Goal: Information Seeking & Learning: Learn about a topic

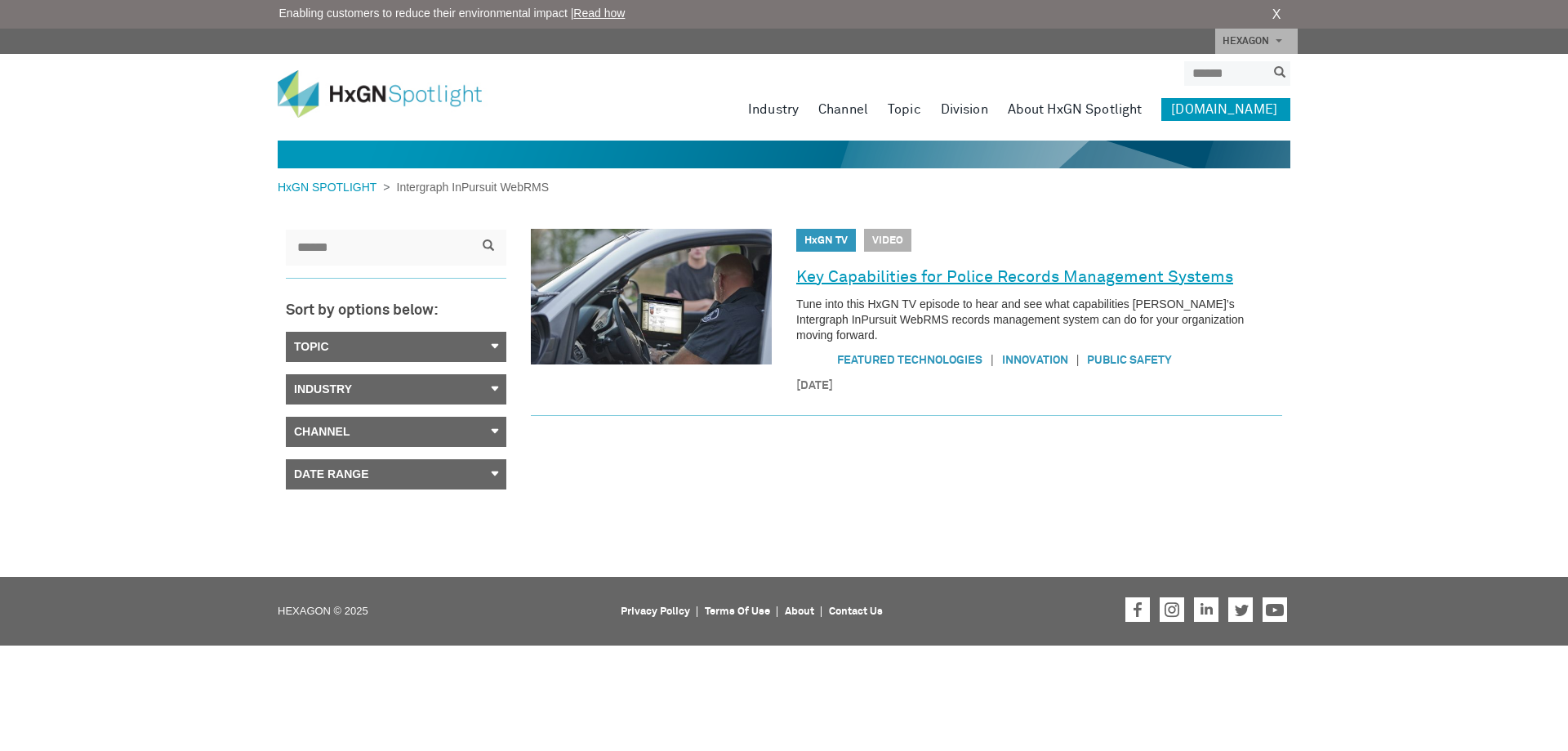
click at [935, 282] on link "Key Capabilities for Police Records Management Systems" at bounding box center [1015, 277] width 437 height 27
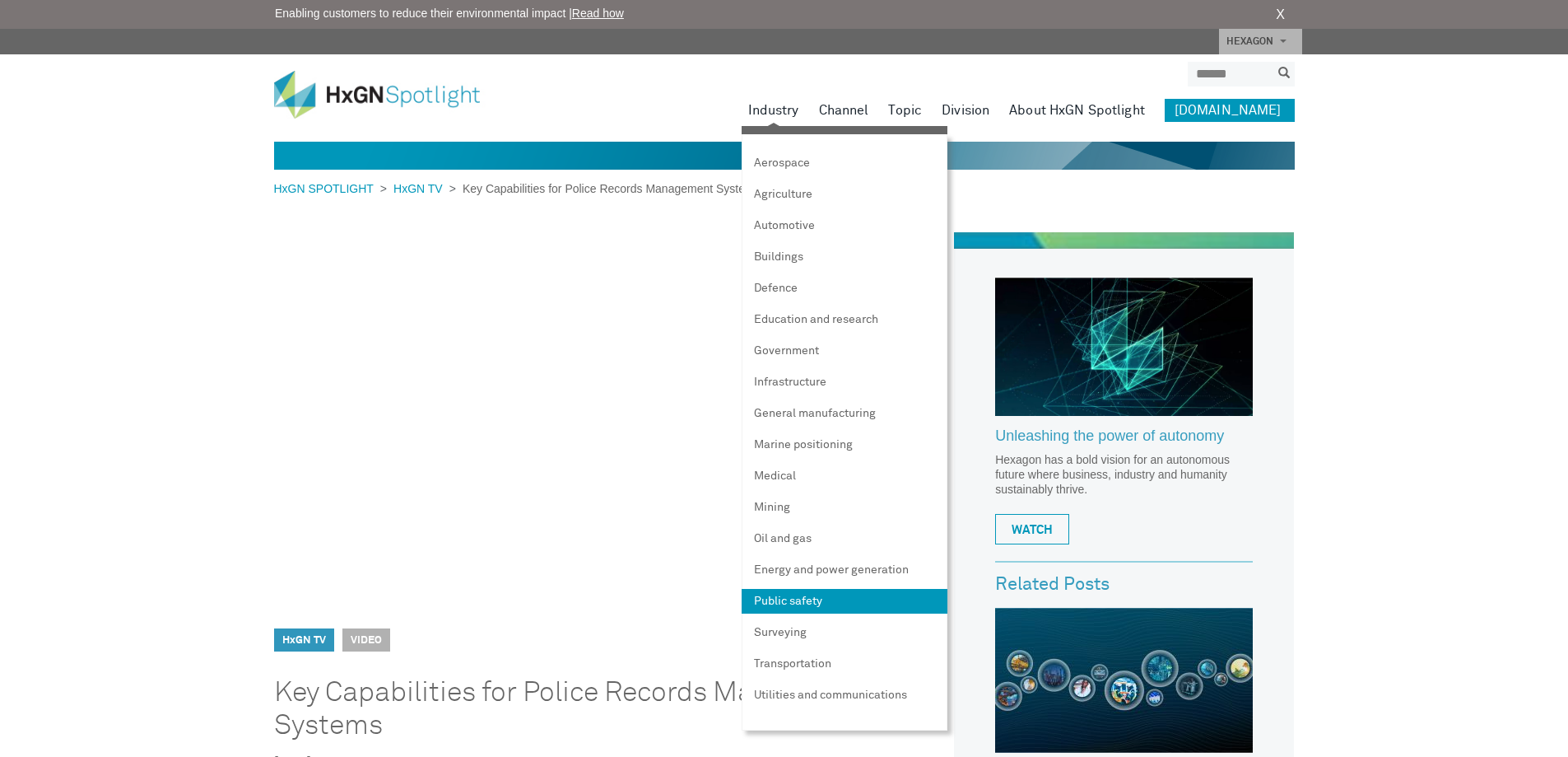
click at [820, 597] on link "Public safety" at bounding box center [844, 600] width 205 height 25
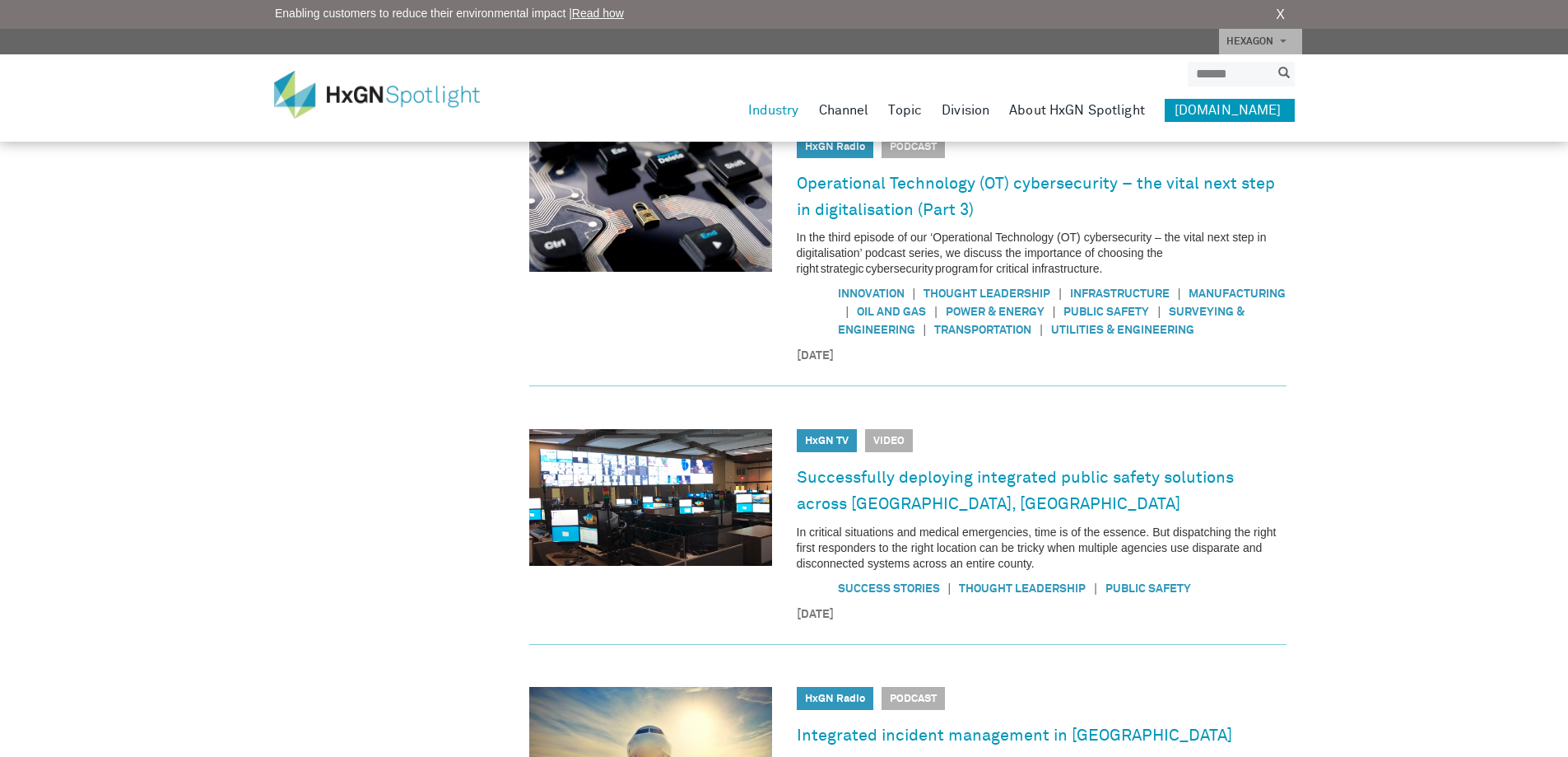
scroll to position [1235, 0]
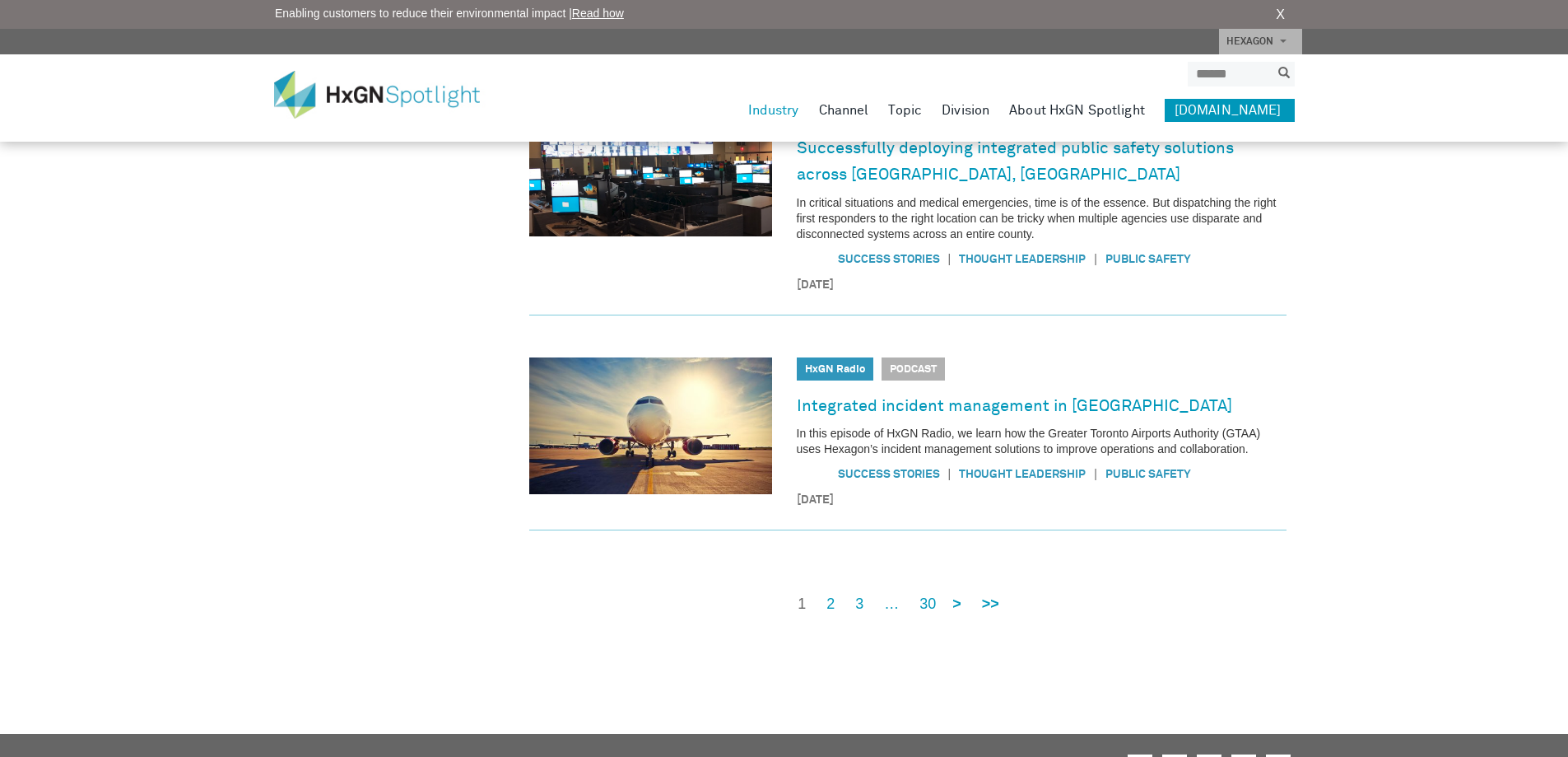
click at [836, 593] on nav "1 2 3 … 30 > >>" at bounding box center [893, 603] width 222 height 21
click at [829, 593] on link "2" at bounding box center [830, 603] width 8 height 21
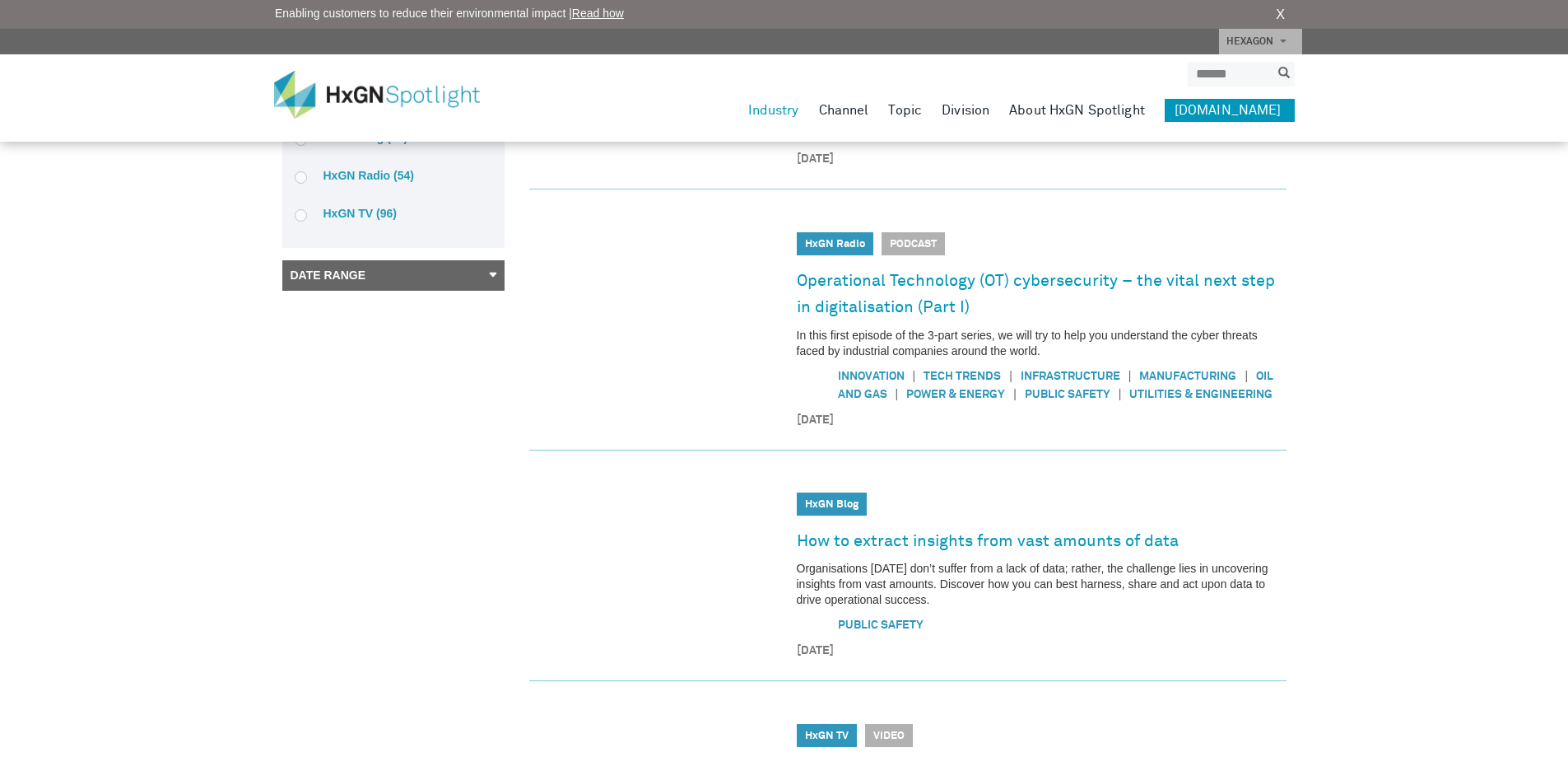
scroll to position [0, 0]
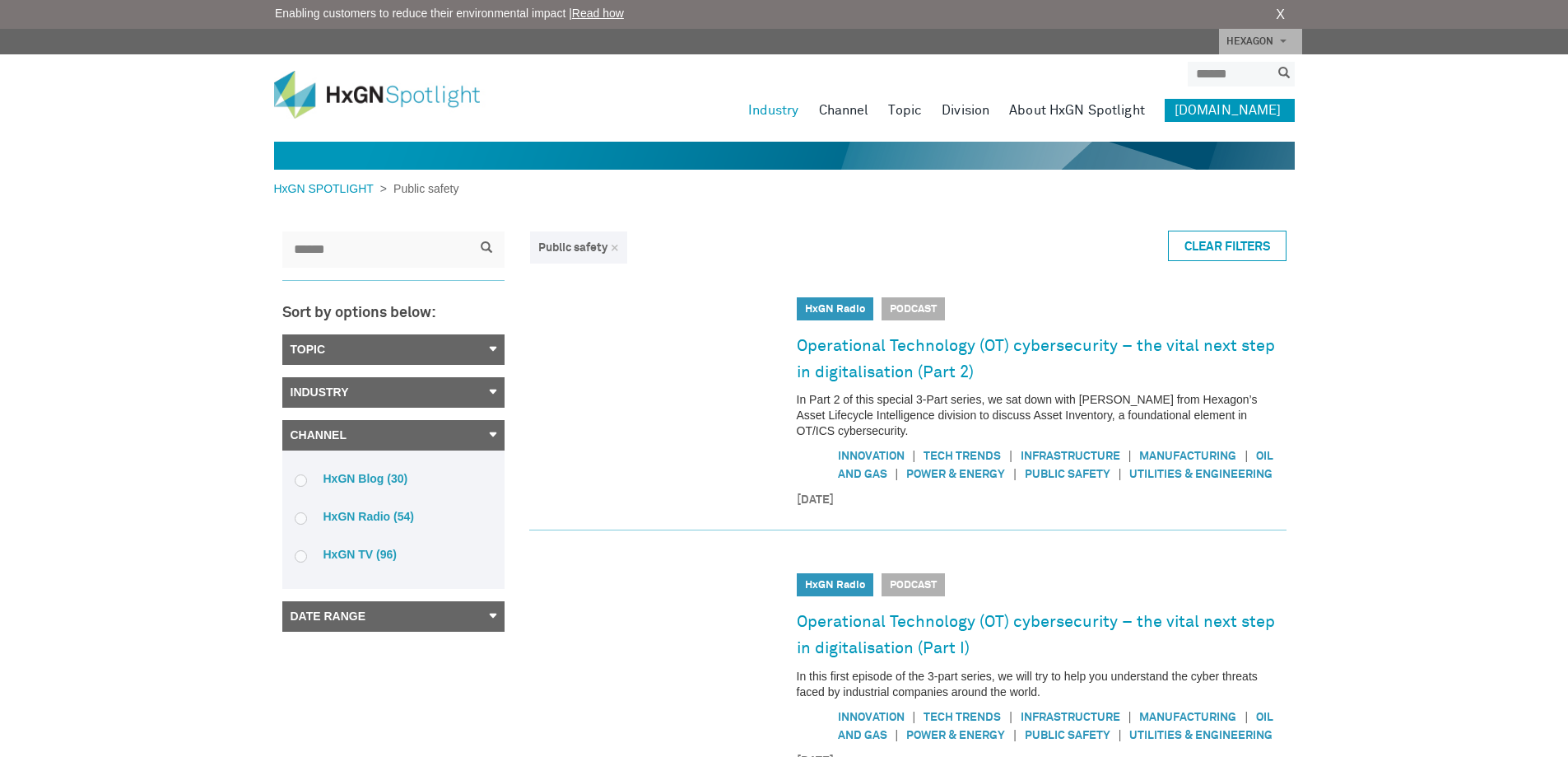
click at [336, 622] on link "Date Range" at bounding box center [394, 616] width 222 height 31
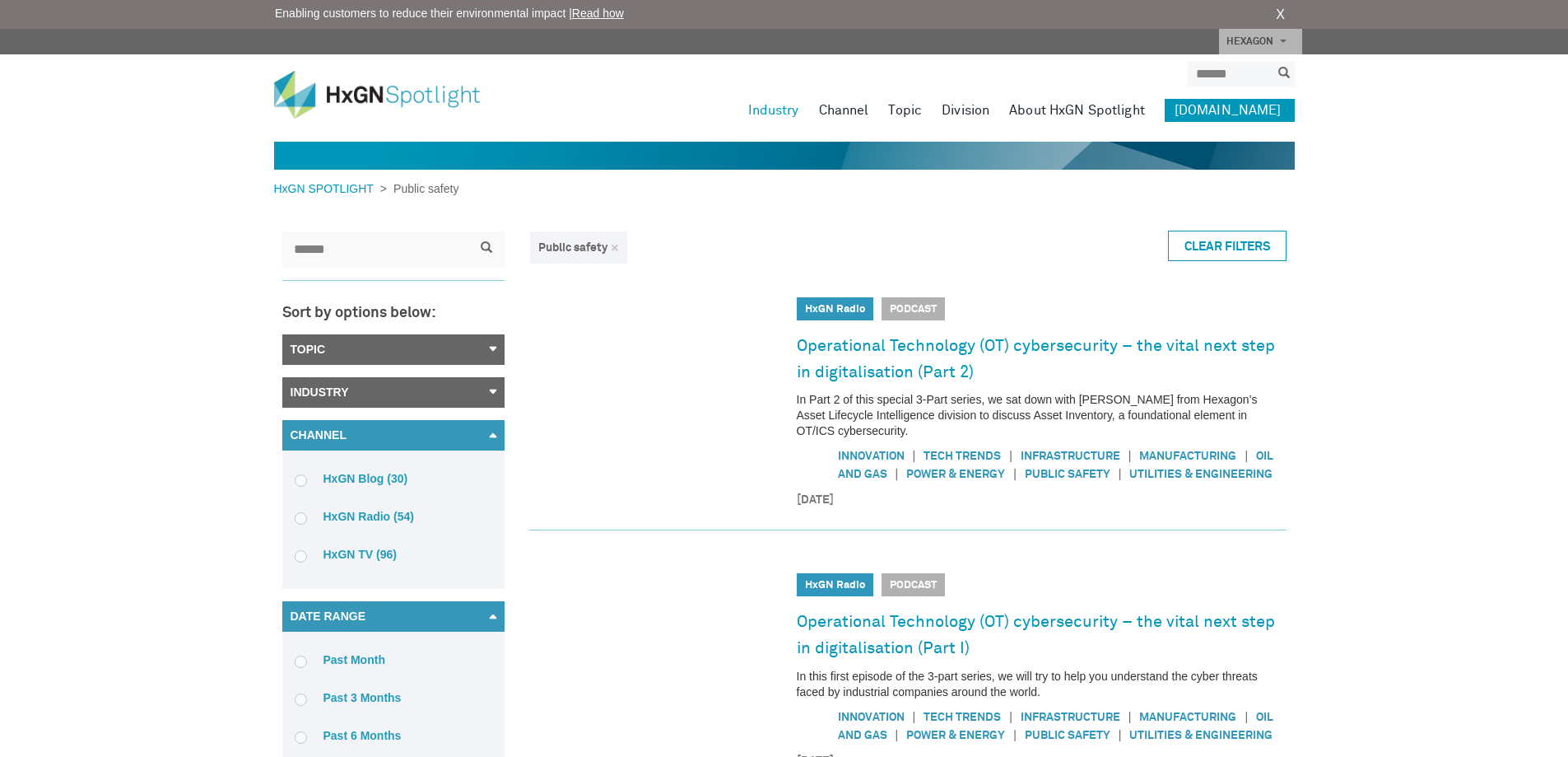
click at [402, 332] on div "Sort by options below: Topic Acquisitions (3) Autonomous (0) Customer Innovatio…" at bounding box center [394, 547] width 222 height 674
click at [403, 345] on link "Topic" at bounding box center [394, 349] width 222 height 31
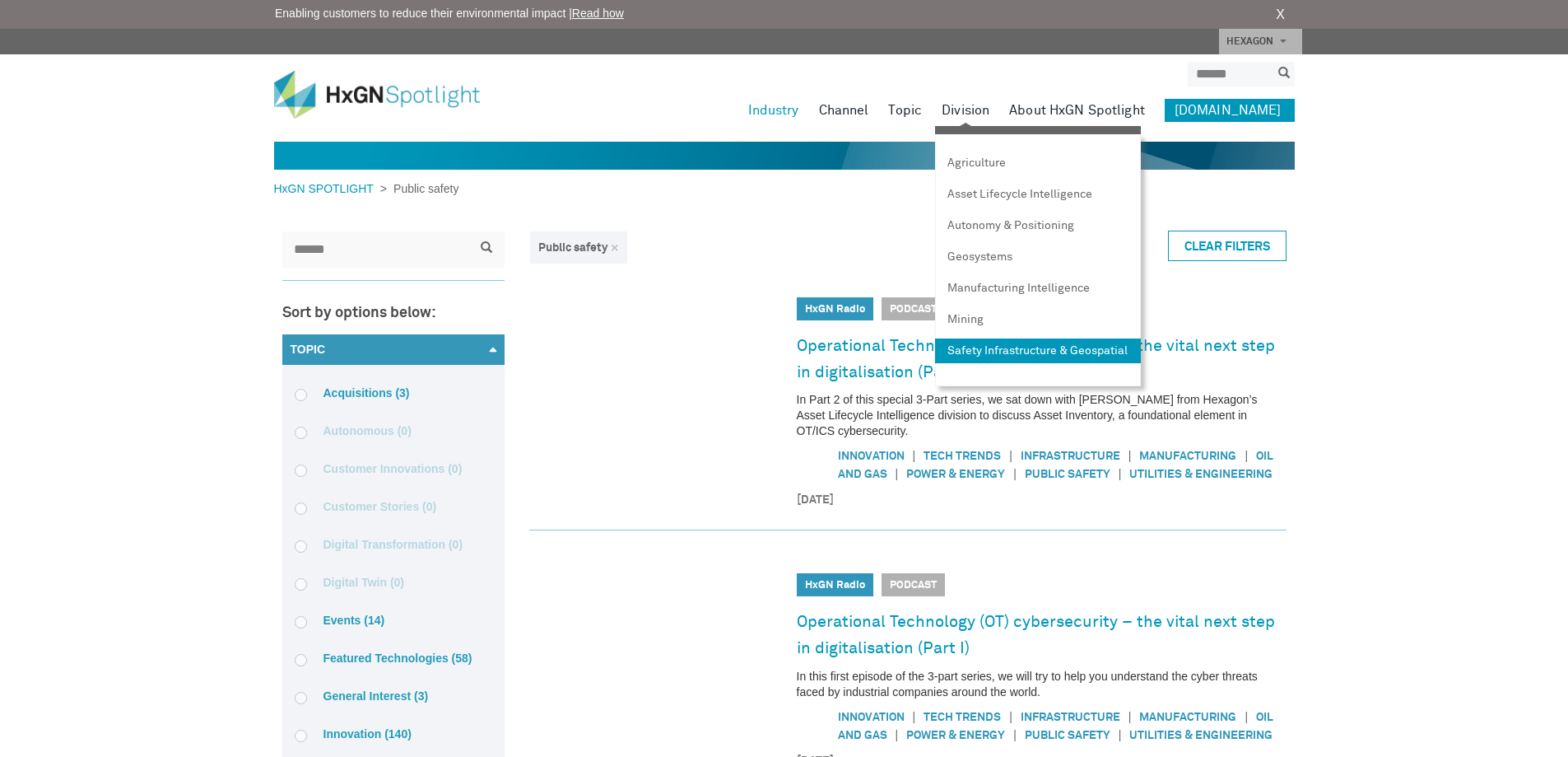
click at [1009, 358] on link "Safety Infrastructure & Geospatial" at bounding box center [1037, 350] width 205 height 25
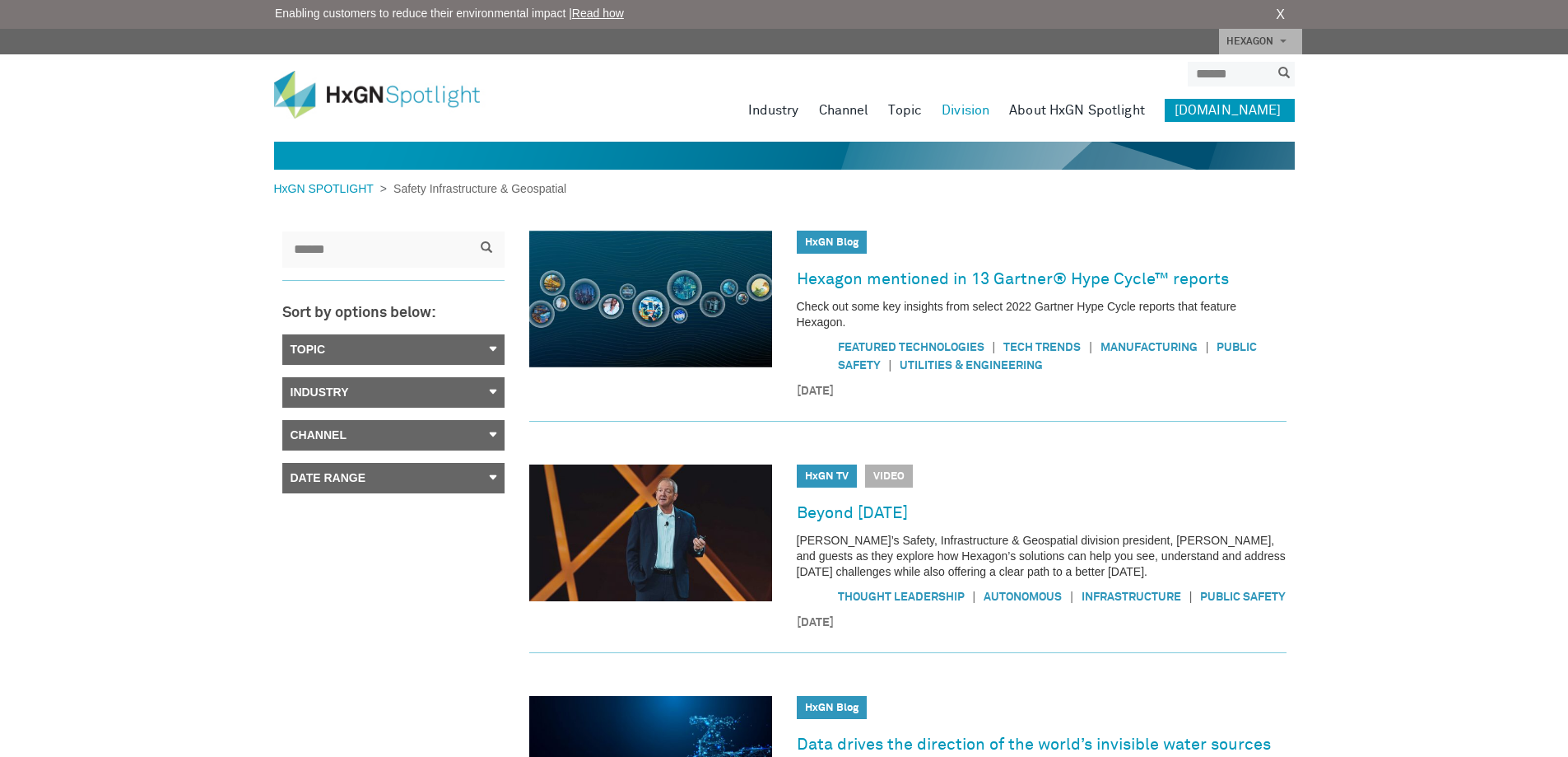
click at [338, 410] on div "Topic Acquisitions (33) Autonomous (32) Customer Innovations (1) Customer Stori…" at bounding box center [394, 414] width 222 height 159
click at [339, 438] on link "Channel" at bounding box center [394, 435] width 222 height 31
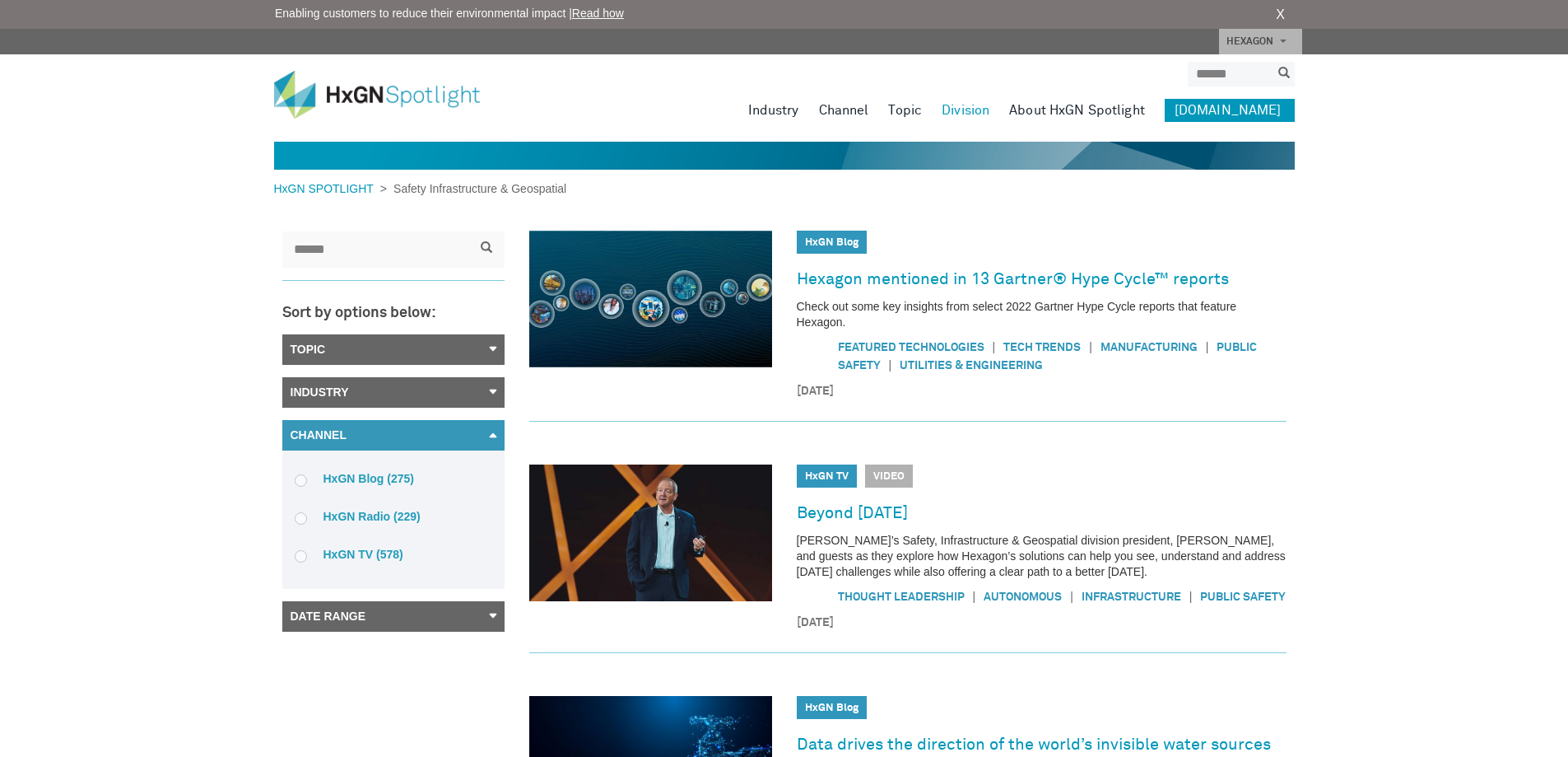
click at [336, 612] on link "Date Range" at bounding box center [394, 616] width 222 height 31
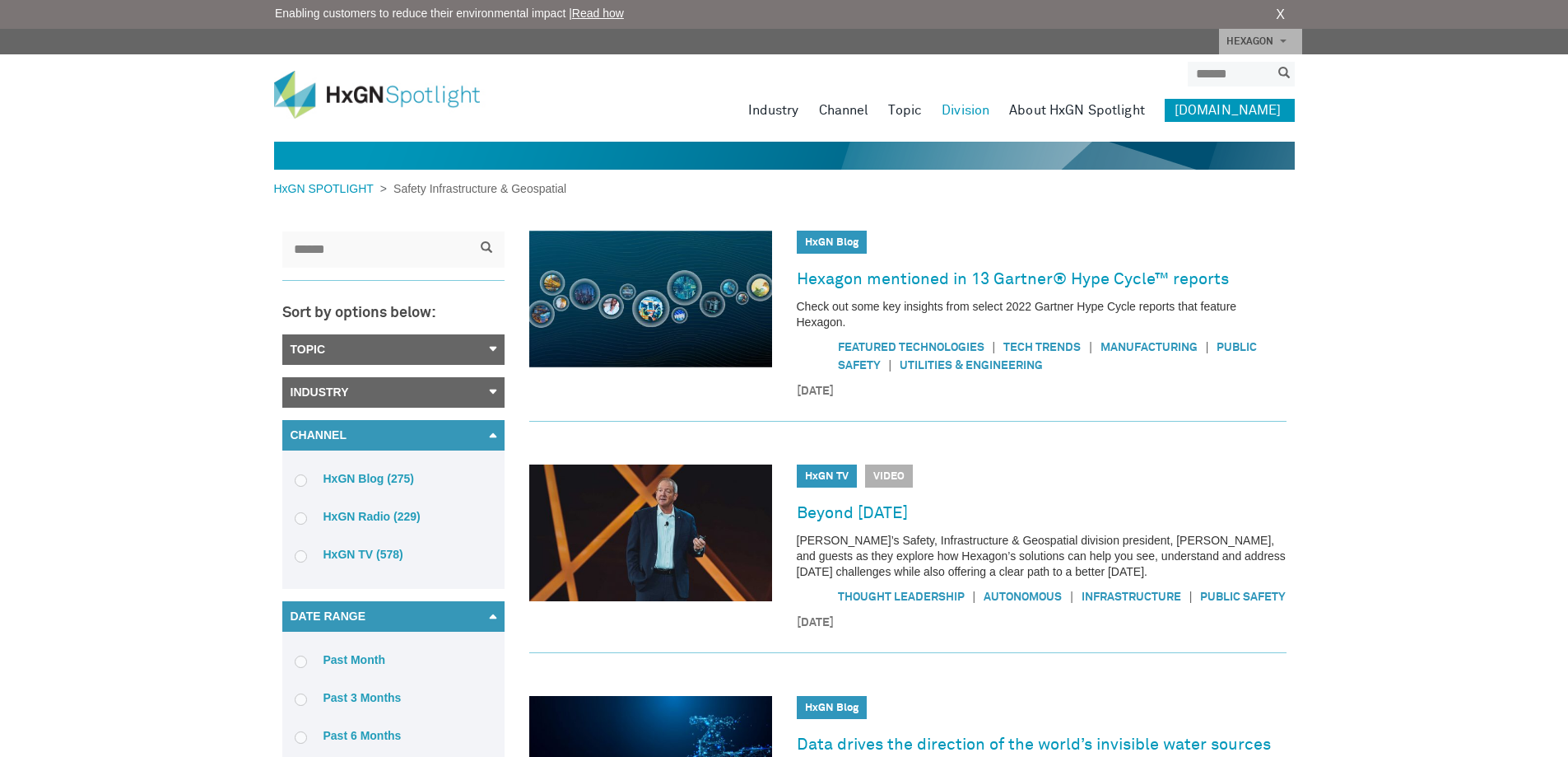
click at [332, 393] on link "Industry" at bounding box center [394, 392] width 222 height 31
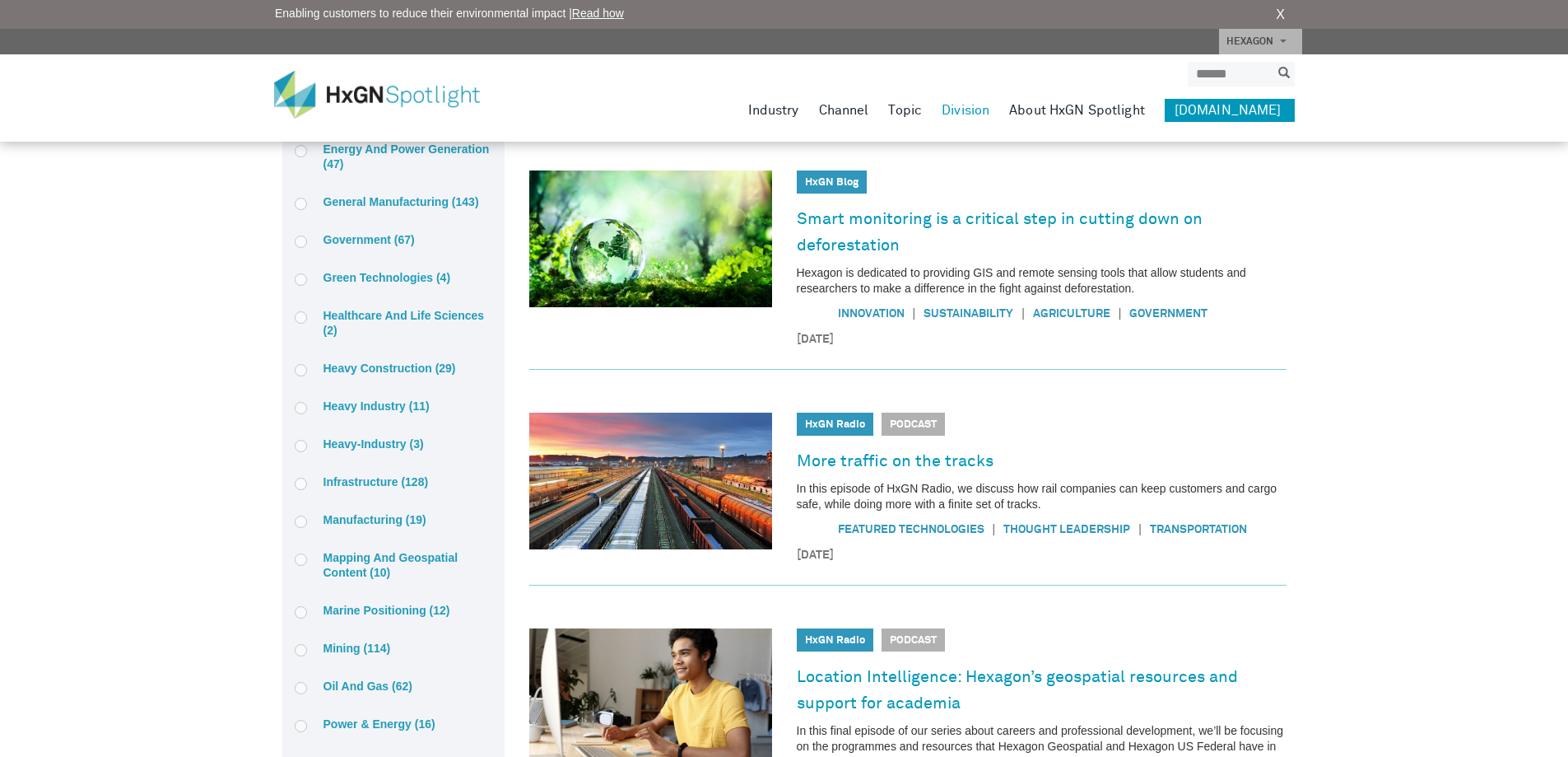
scroll to position [823, 0]
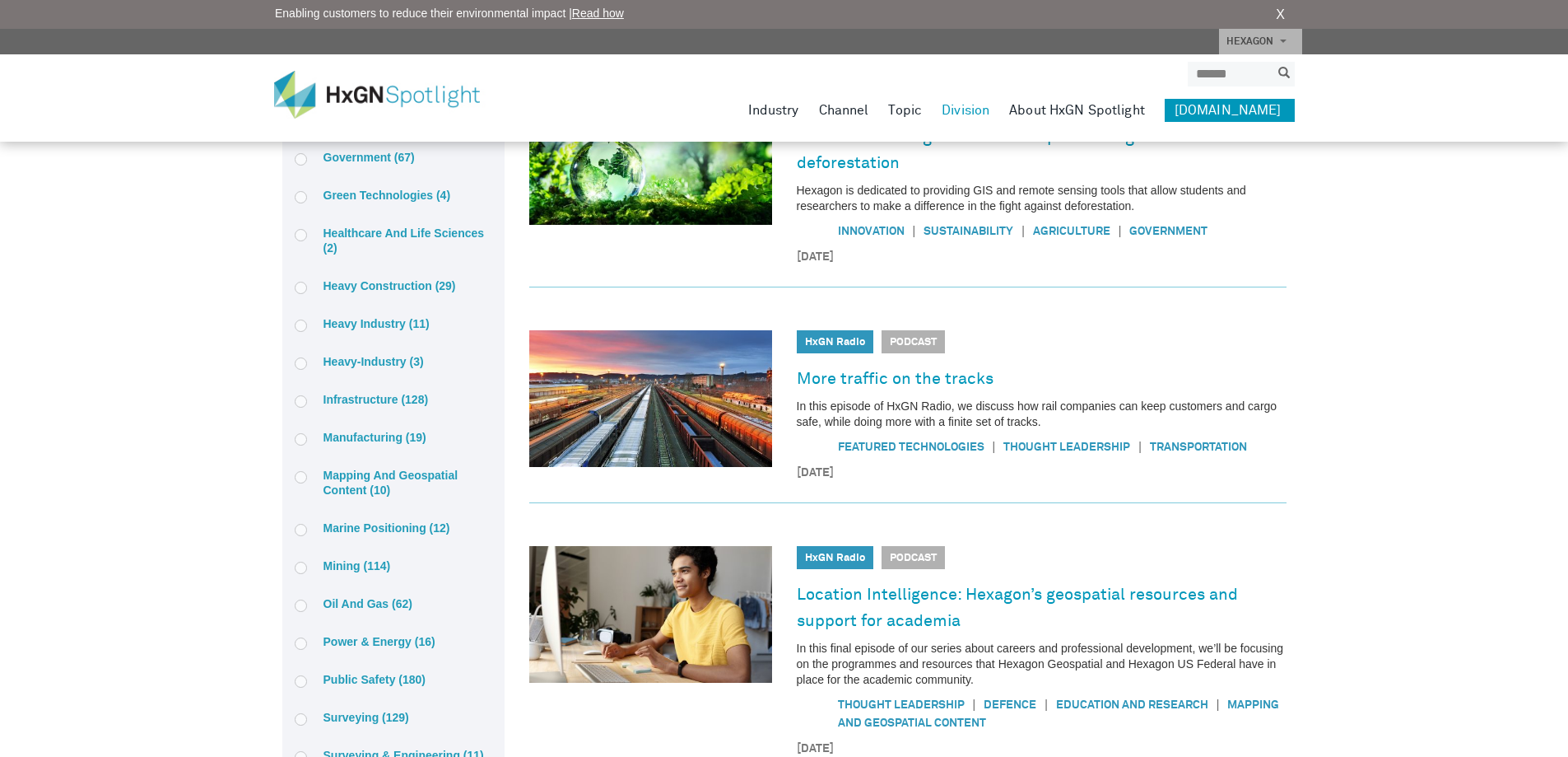
click at [368, 680] on label "Public safety (180)" at bounding box center [393, 679] width 197 height 15
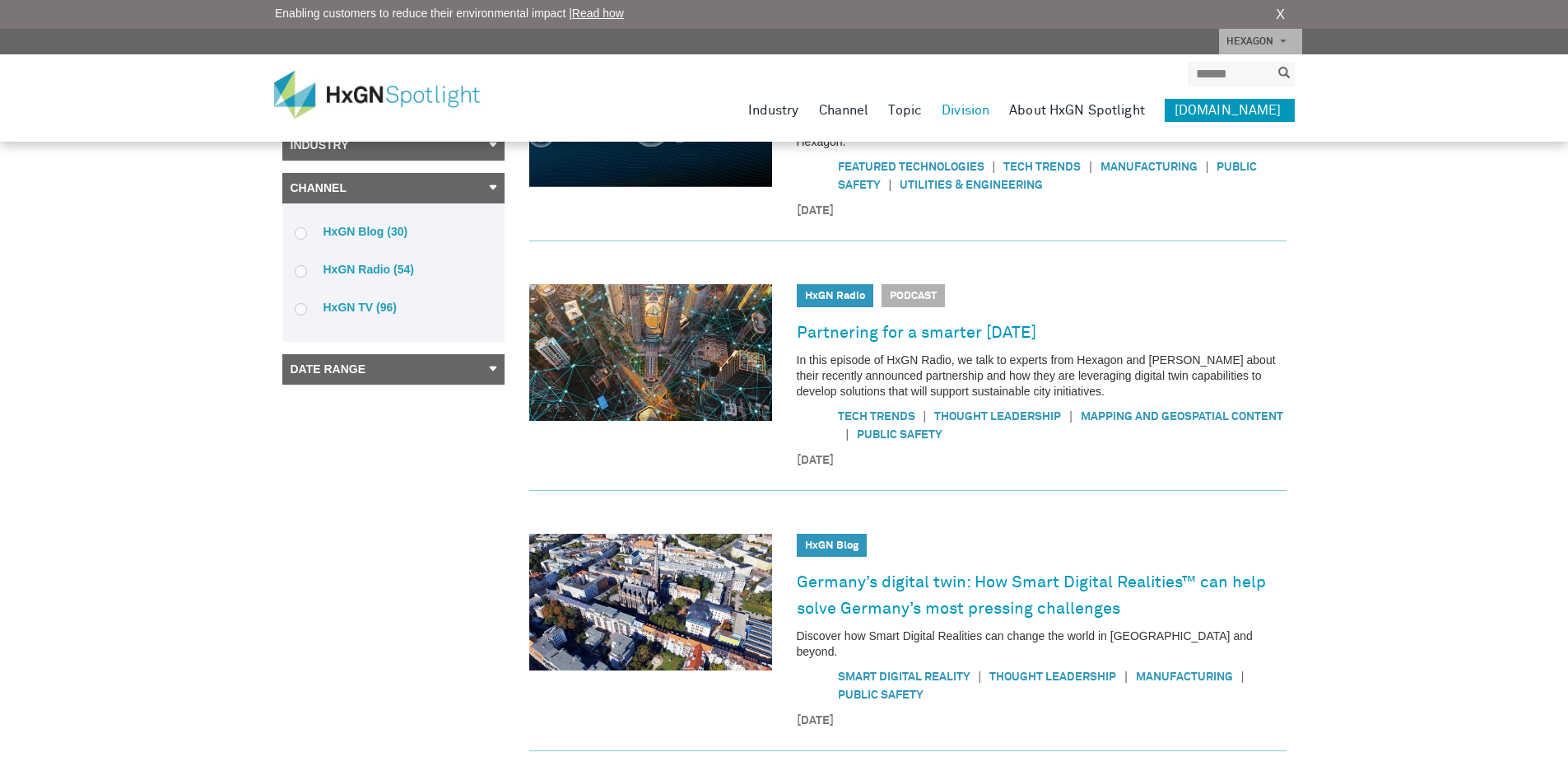
scroll to position [0, 0]
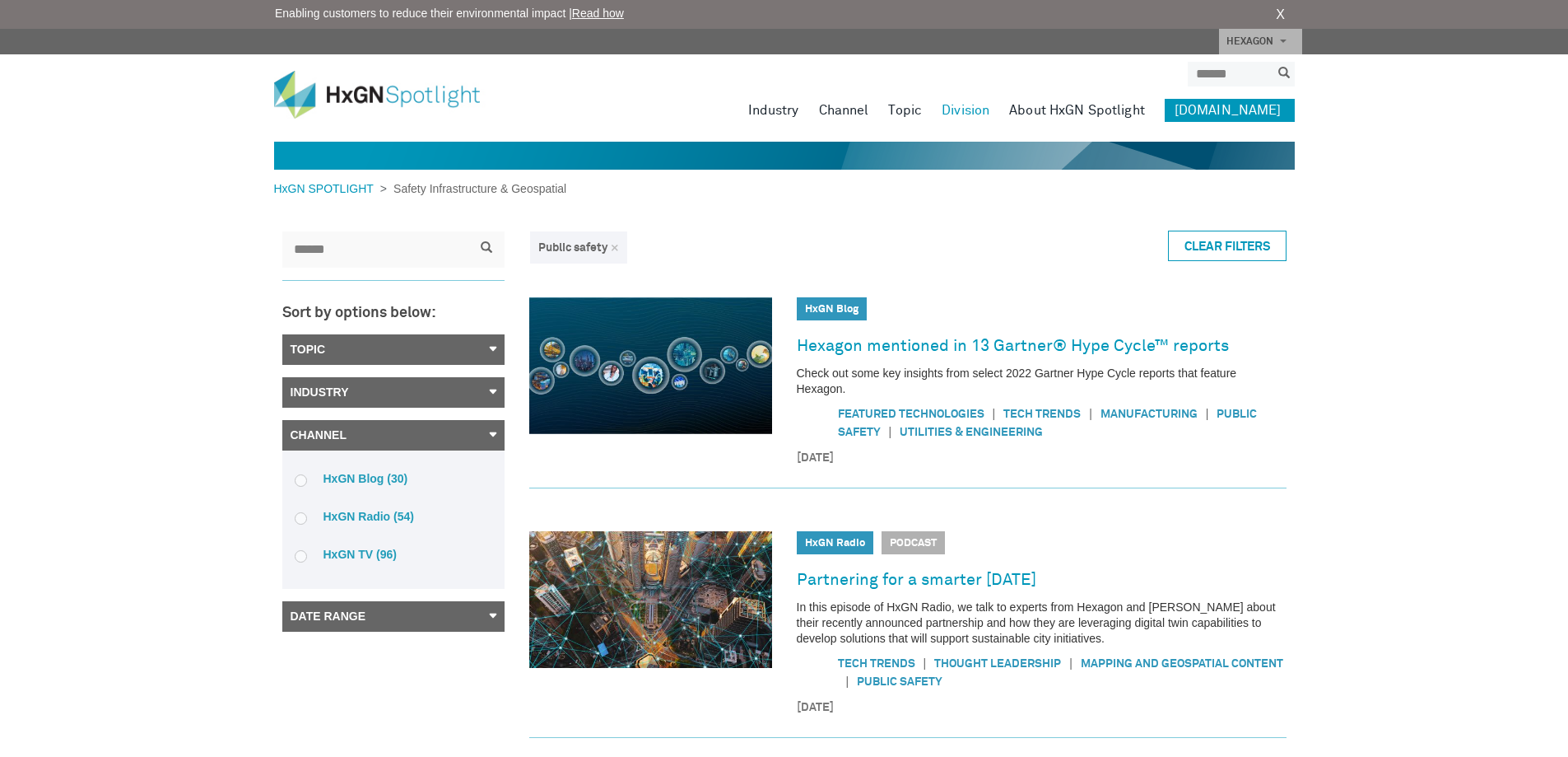
click at [399, 347] on link "Topic" at bounding box center [394, 349] width 222 height 31
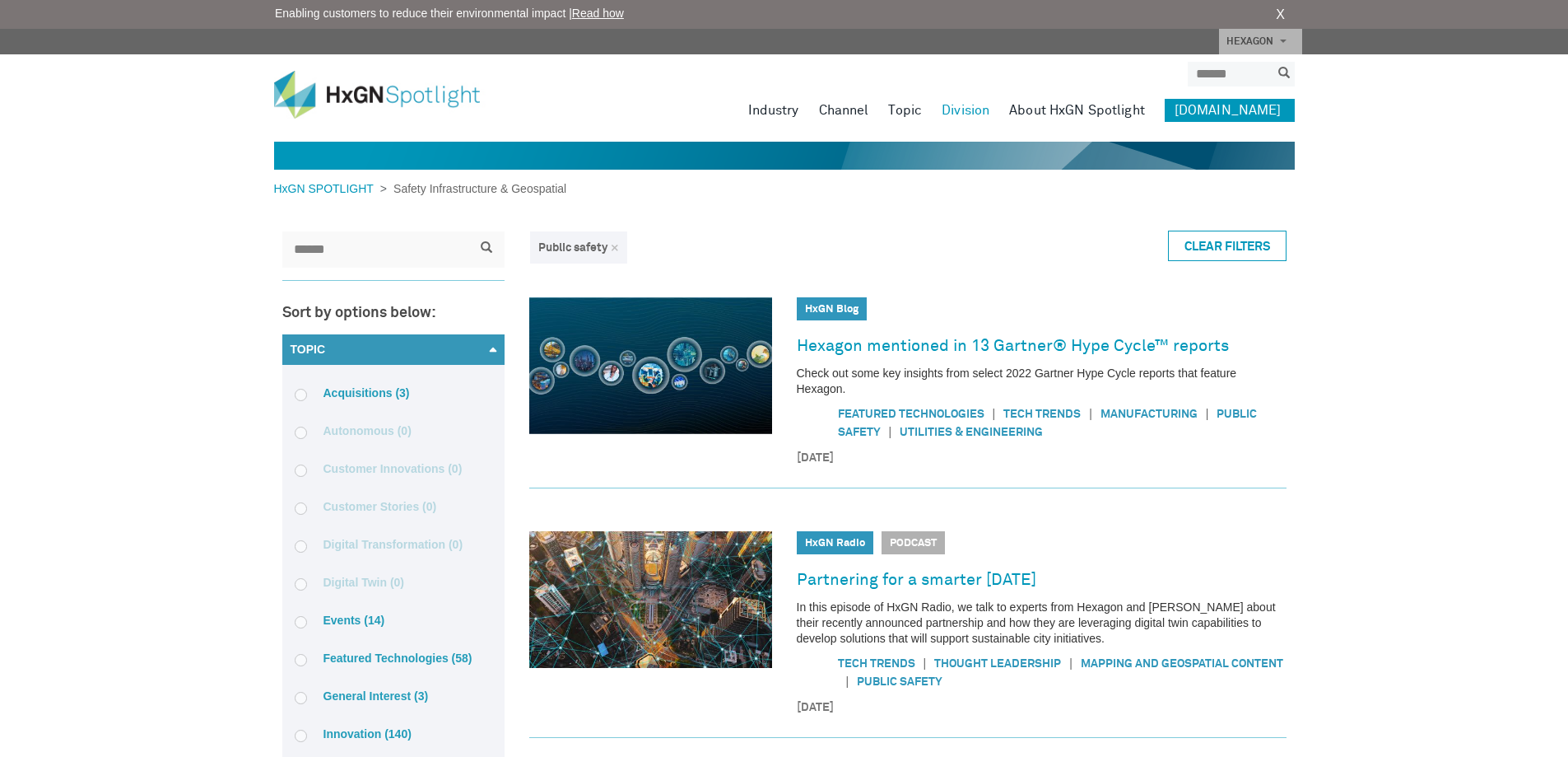
click at [363, 386] on label "Acquisitions (3)" at bounding box center [393, 392] width 197 height 15
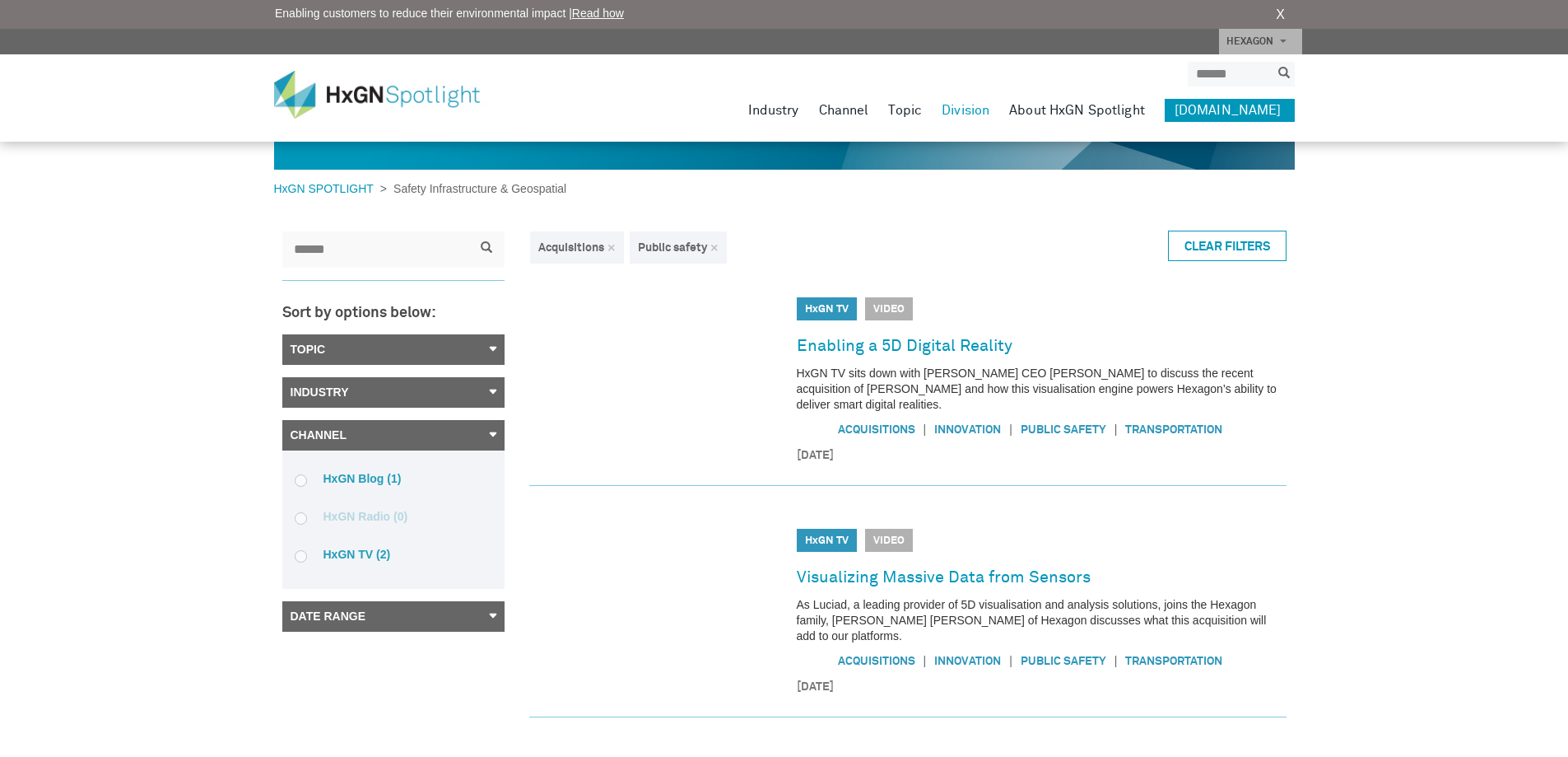
scroll to position [329, 0]
